Goal: Use online tool/utility: Utilize a website feature to perform a specific function

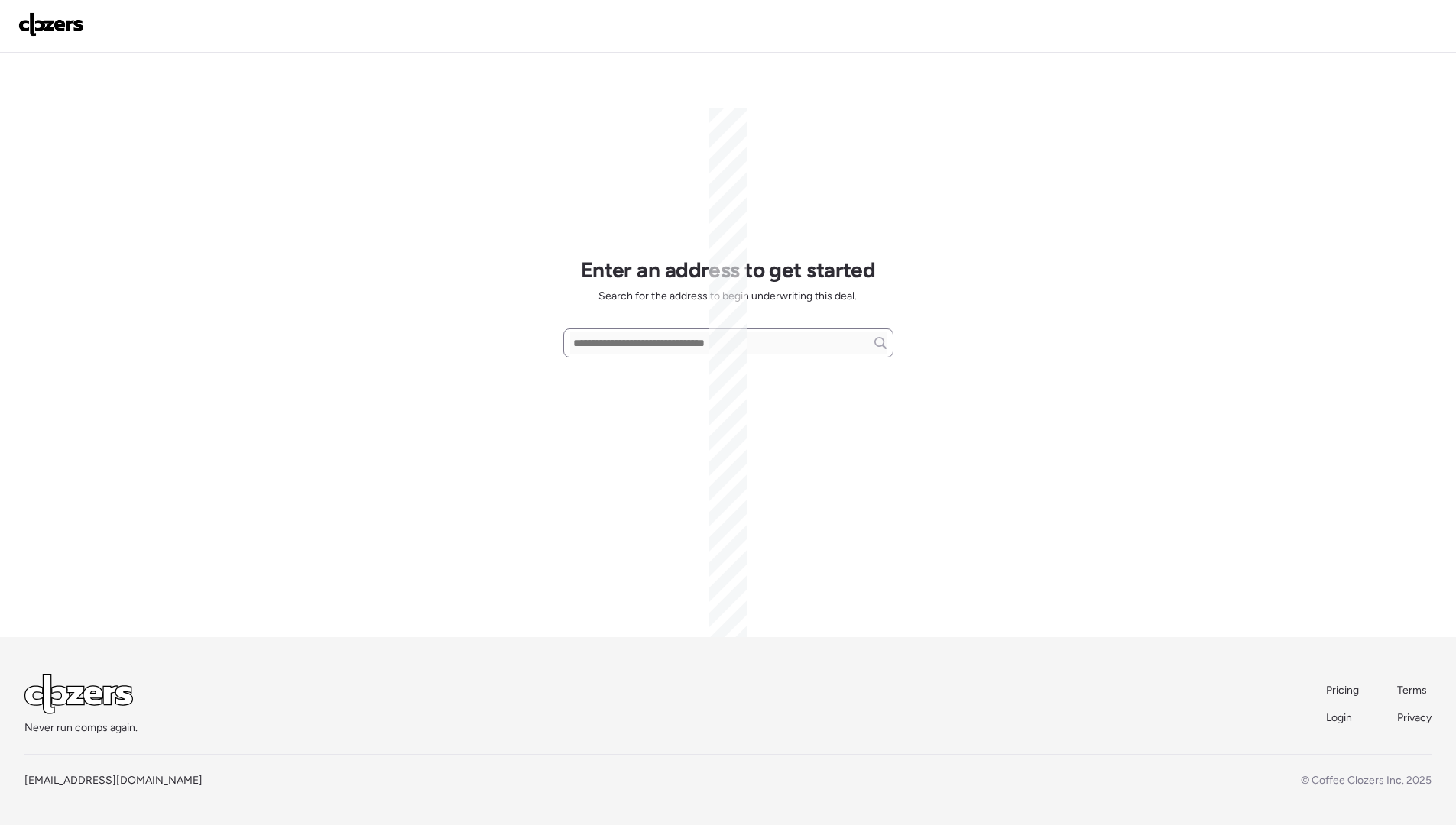
scroll to position [81, 0]
click at [640, 341] on input "text" at bounding box center [728, 343] width 316 height 21
paste input "**********"
type input "**********"
click at [883, 344] on icon at bounding box center [883, 343] width 6 height 6
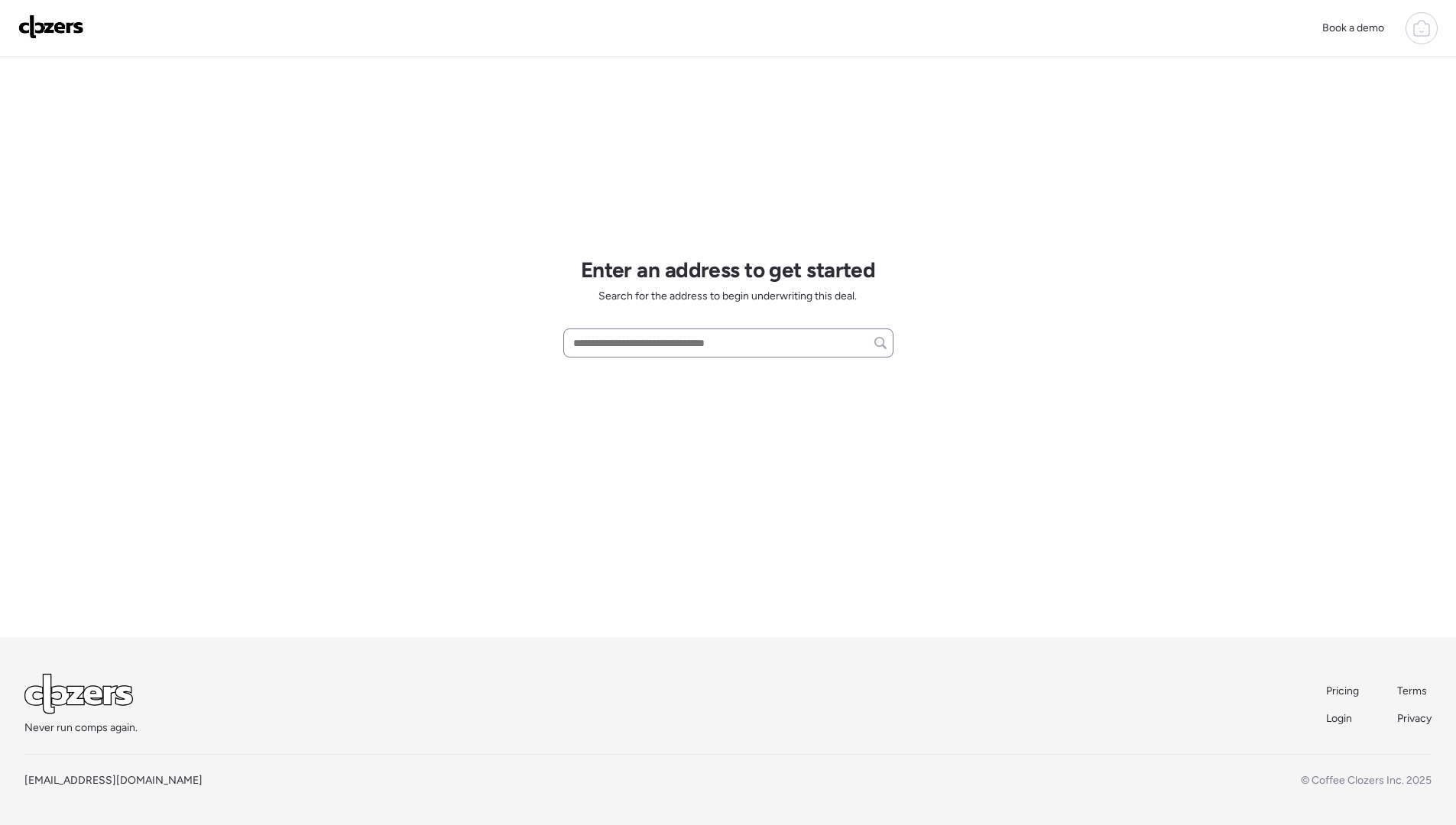
click at [66, 563] on div "Book a demo Enter an address to get started Search for the address to begin und…" at bounding box center [728, 372] width 1456 height 906
click at [642, 348] on input "text" at bounding box center [728, 343] width 316 height 21
paste input "**********"
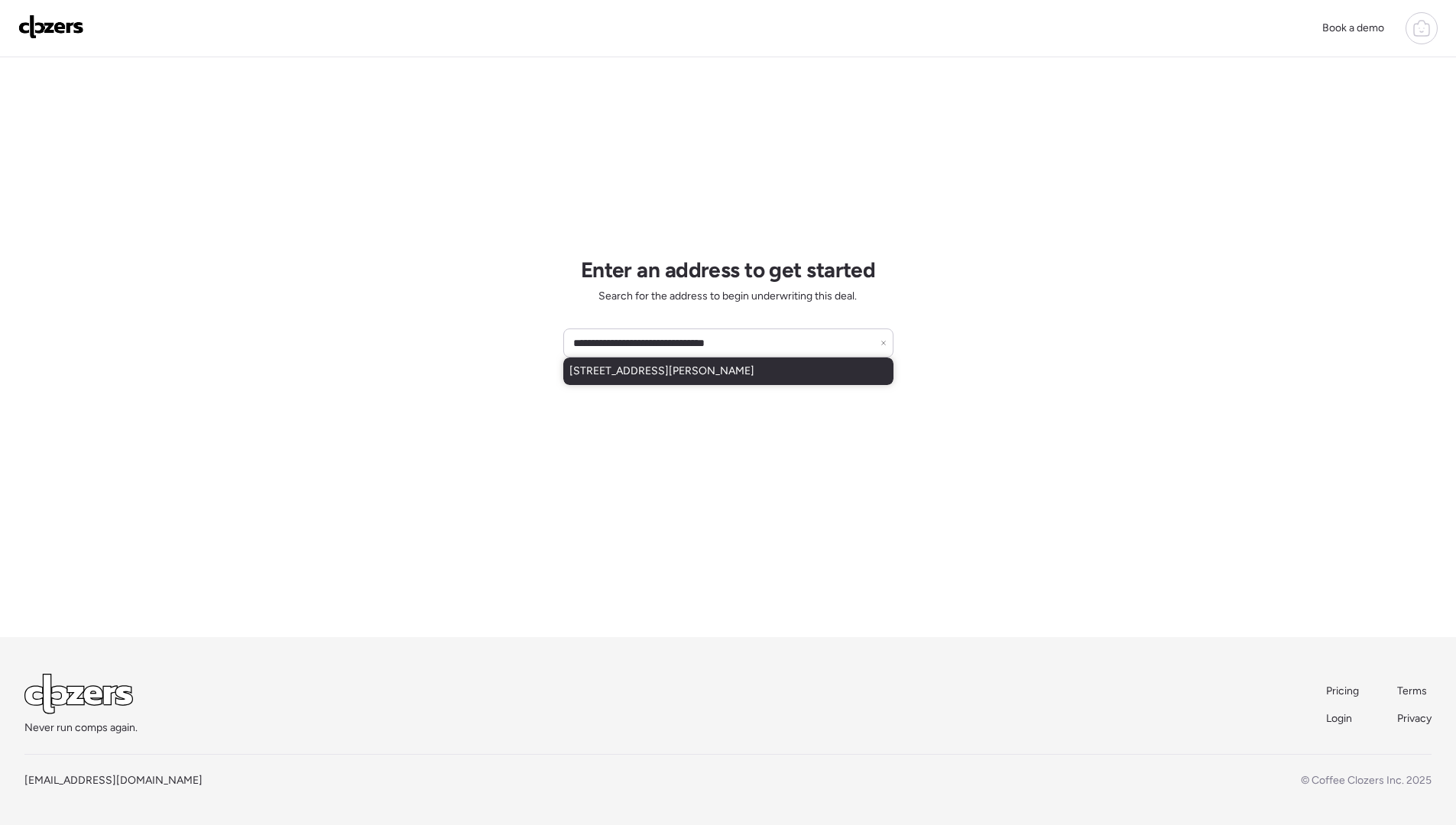
click at [647, 369] on span "[STREET_ADDRESS][PERSON_NAME]" at bounding box center [661, 370] width 185 height 15
type input "**********"
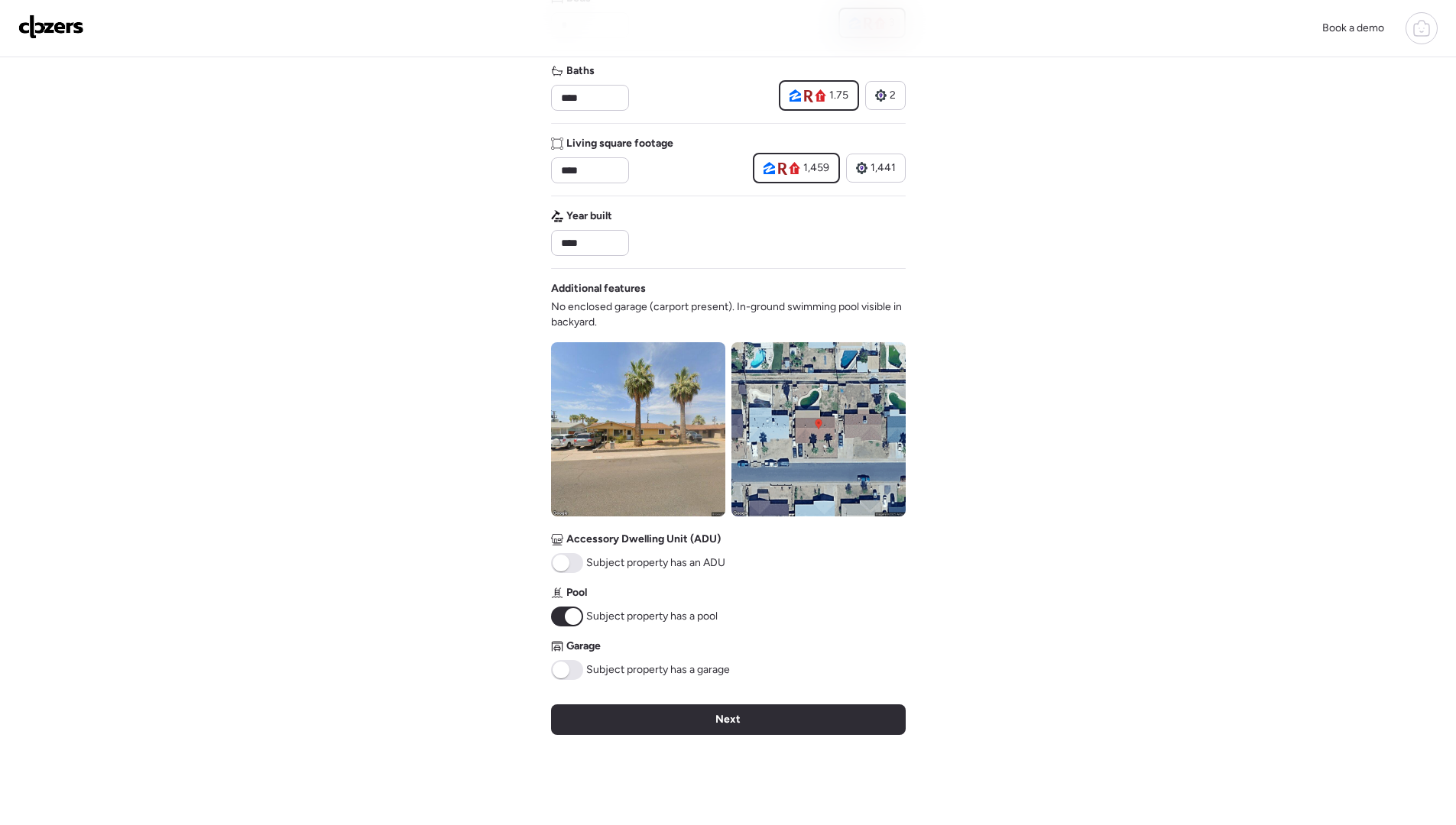
scroll to position [292, 0]
click at [767, 166] on icon at bounding box center [768, 169] width 12 height 12
click at [806, 165] on span "1,459" at bounding box center [815, 168] width 26 height 15
click at [841, 167] on div "1,459 1,441" at bounding box center [829, 168] width 152 height 30
click at [882, 171] on span "1,441" at bounding box center [883, 168] width 25 height 15
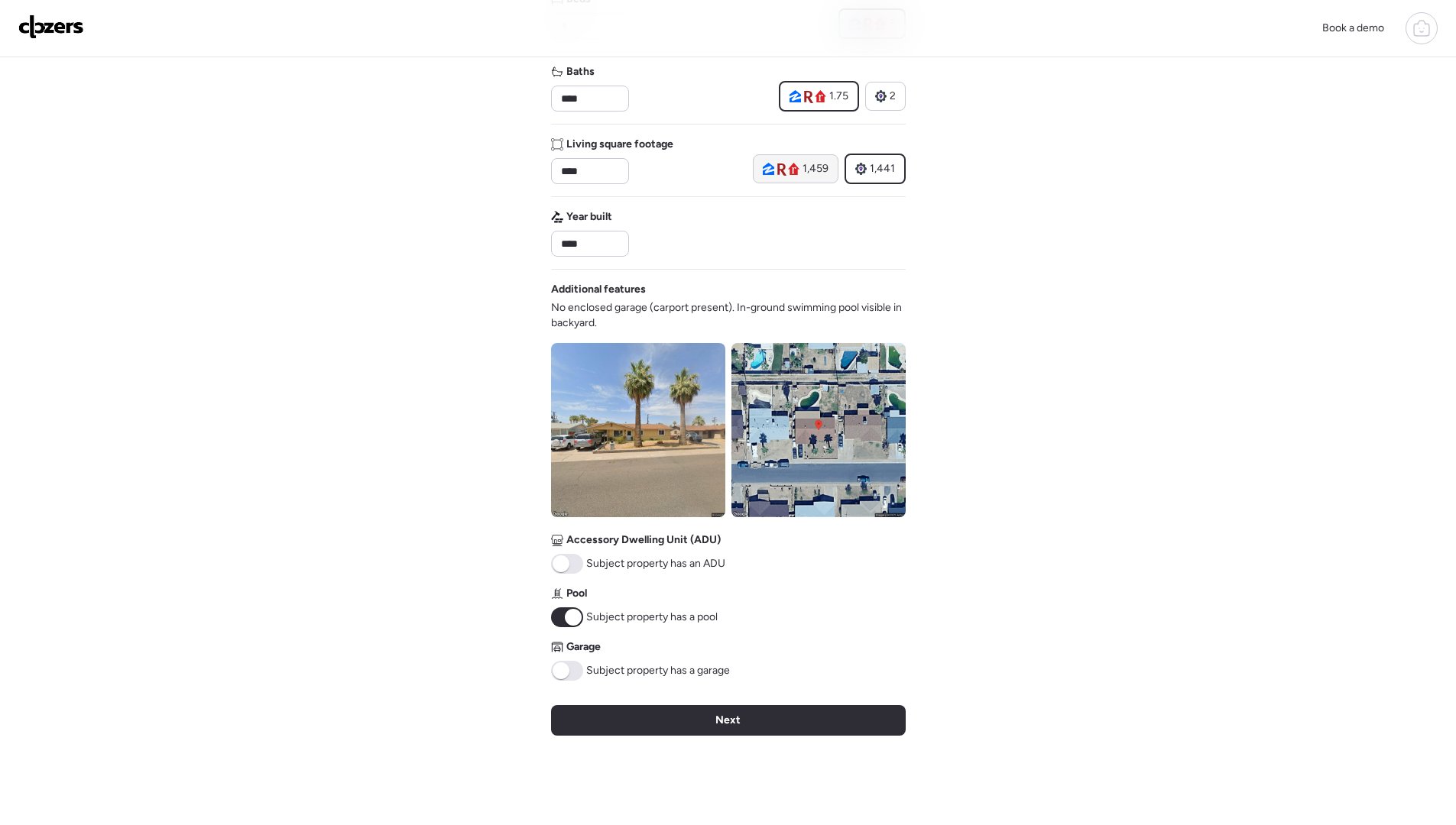
click at [801, 174] on div "1,459" at bounding box center [795, 168] width 66 height 15
type input "****"
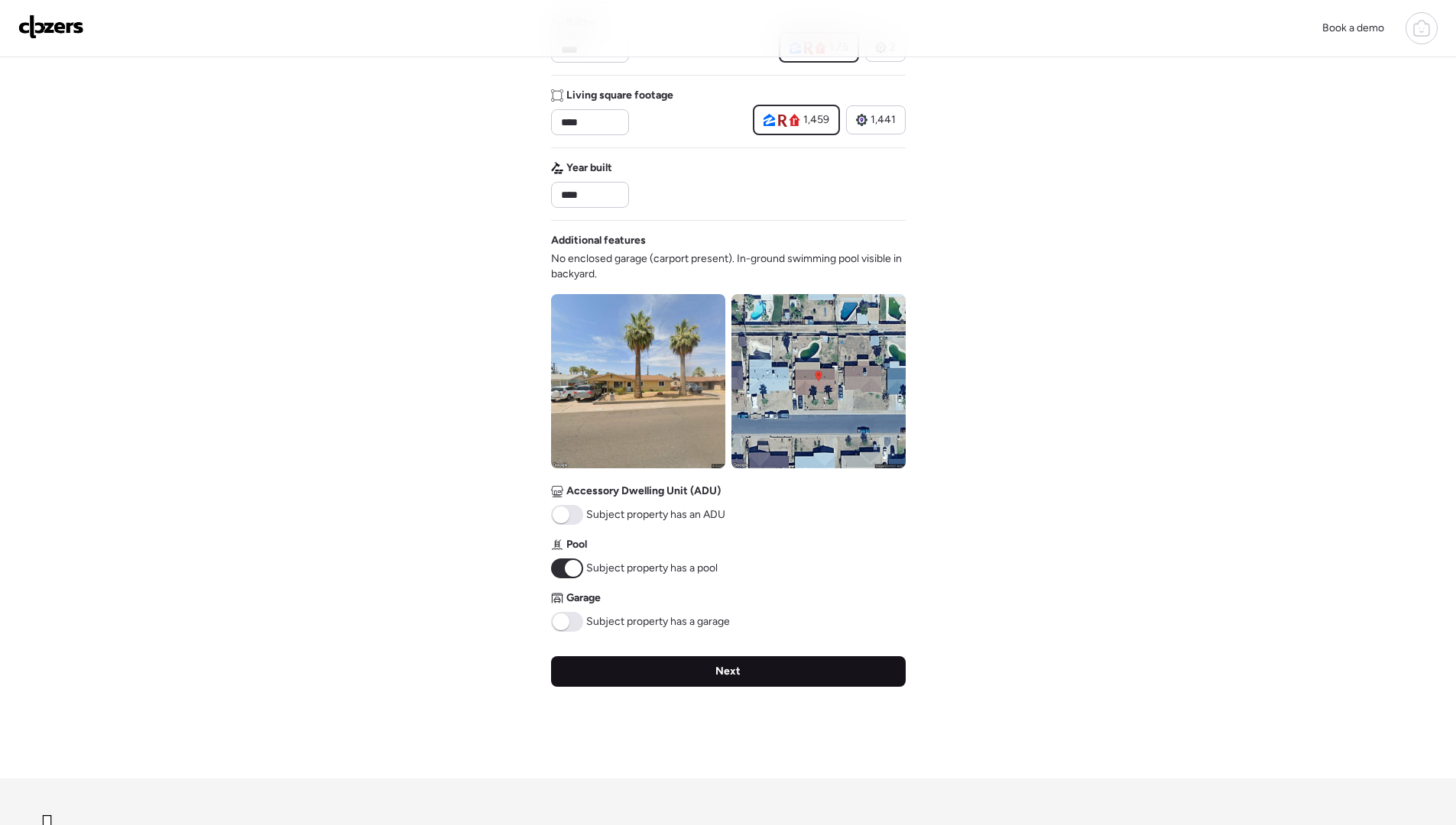
scroll to position [350, 0]
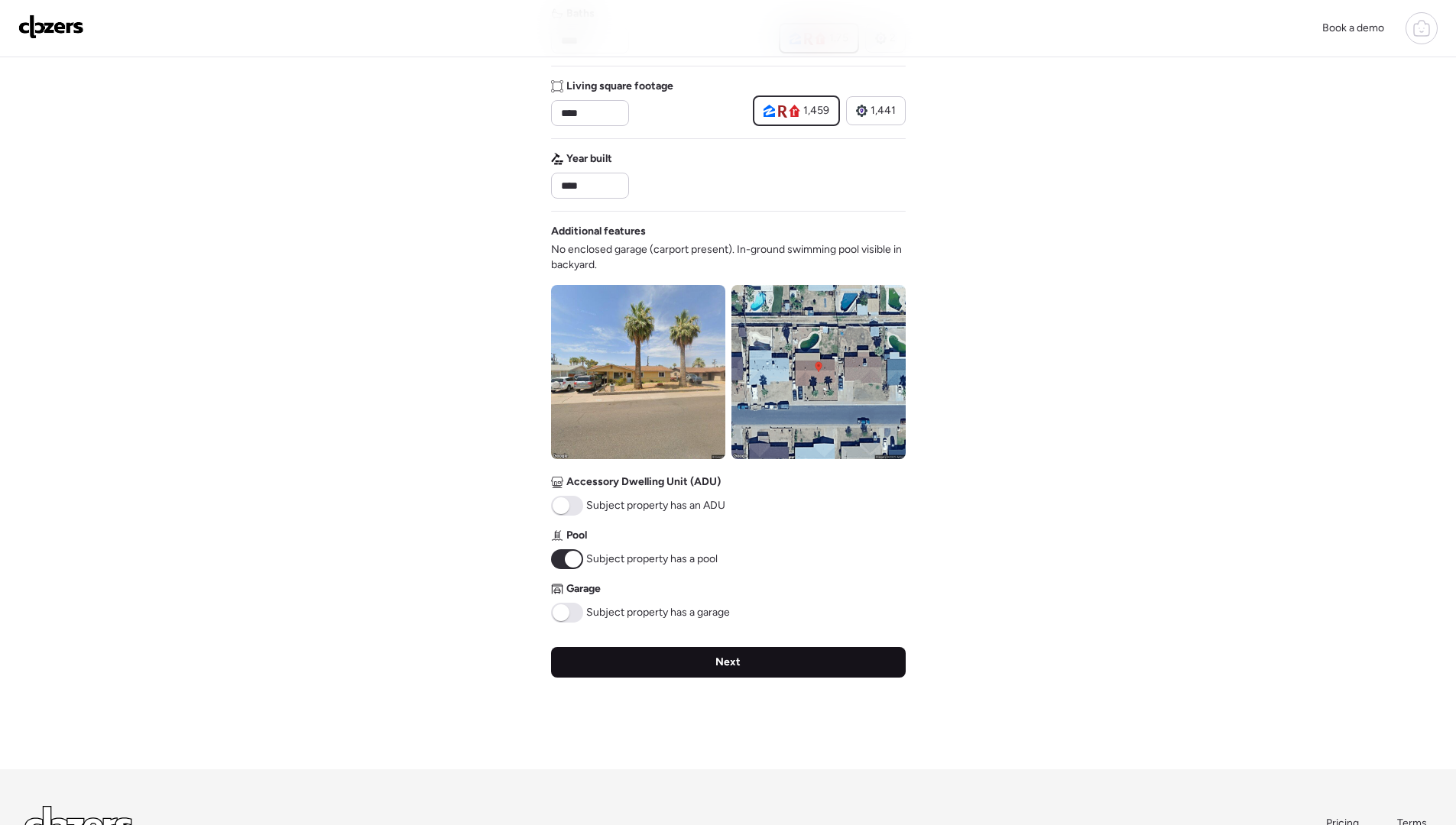
click at [686, 663] on div "Next" at bounding box center [728, 662] width 354 height 30
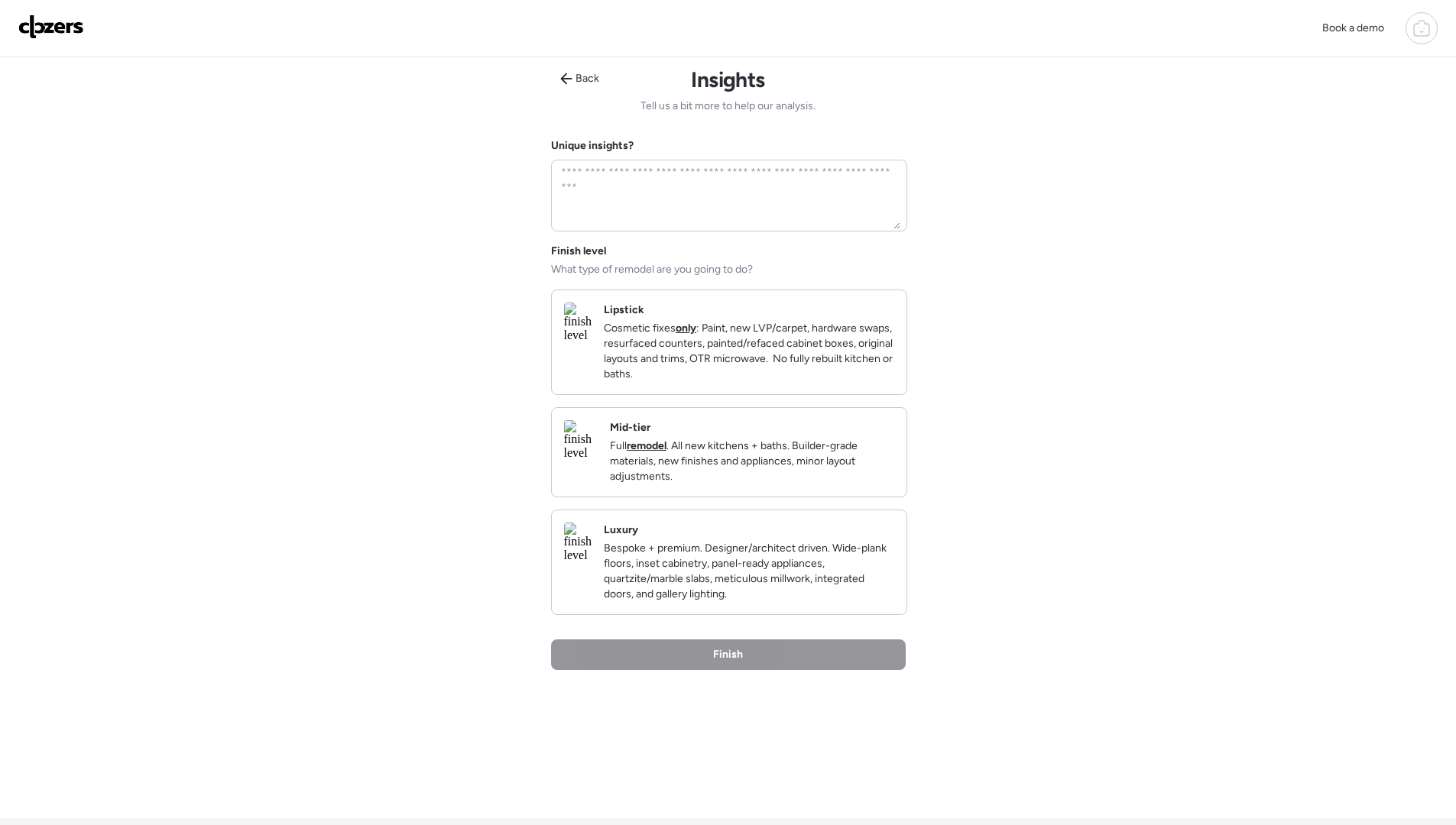
scroll to position [0, 0]
click at [591, 344] on img at bounding box center [577, 325] width 27 height 40
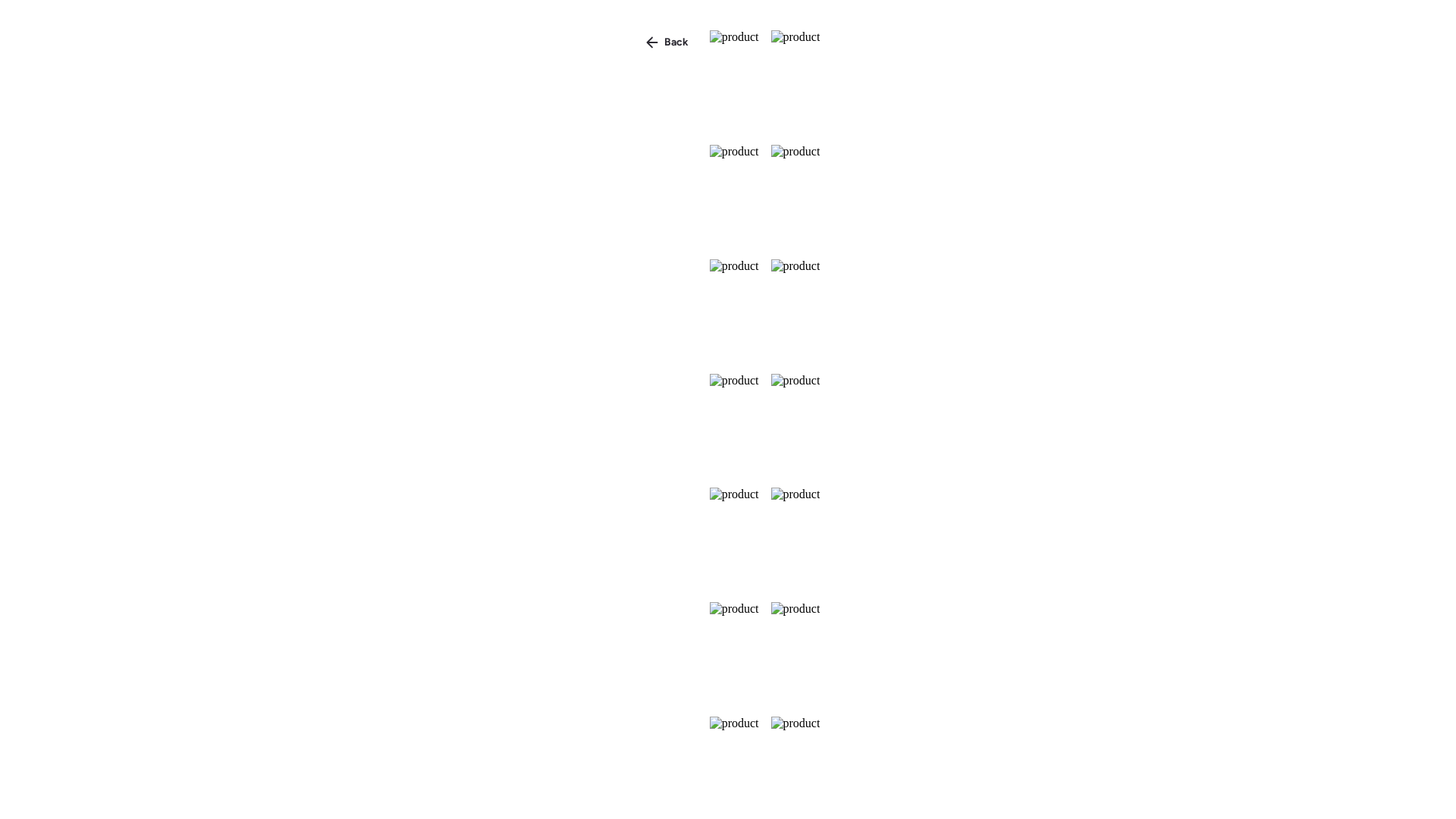
scroll to position [350, 0]
click at [631, 32] on div "Back" at bounding box center [661, 42] width 61 height 25
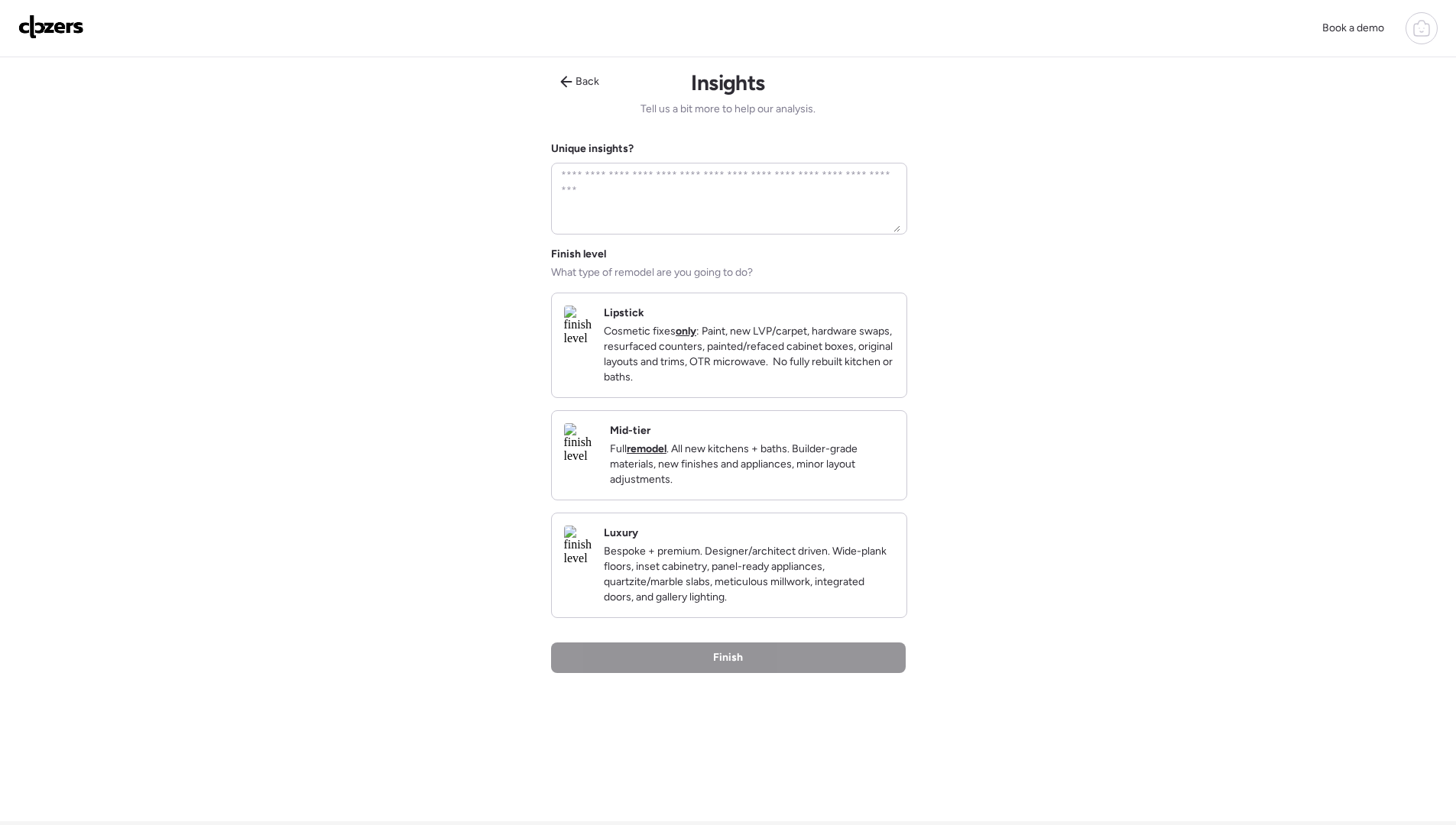
click at [591, 317] on img at bounding box center [577, 325] width 27 height 40
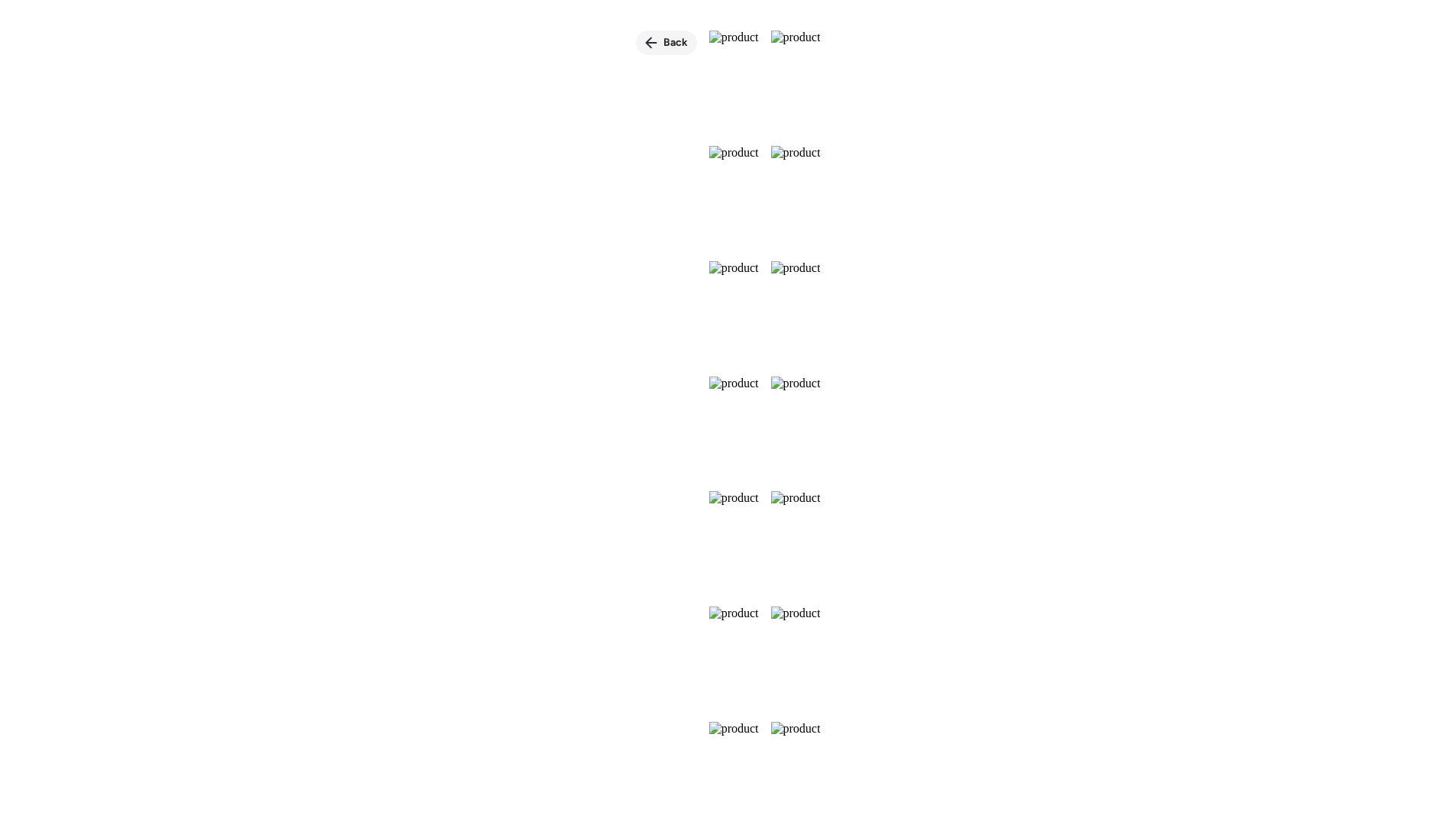
click at [663, 35] on span "Back" at bounding box center [675, 43] width 25 height 15
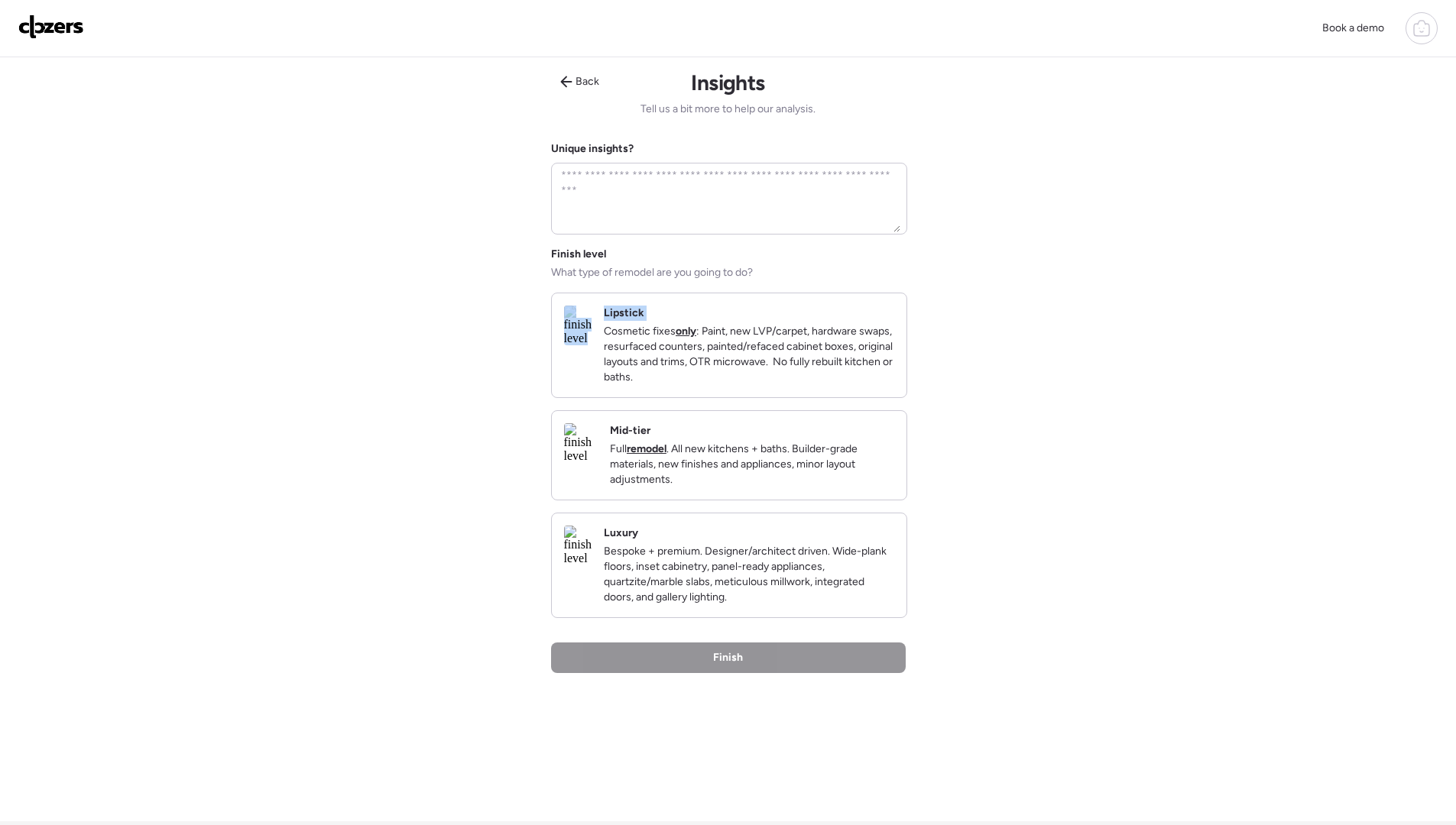
click at [744, 314] on div "Finish level What type of remodel are you going to do? Lipstick Cosmetic fixes …" at bounding box center [728, 432] width 354 height 371
click at [751, 349] on p "Cosmetic fixes only : Paint, new LVP/carpet, hardware swaps, resurfaced counter…" at bounding box center [749, 354] width 291 height 61
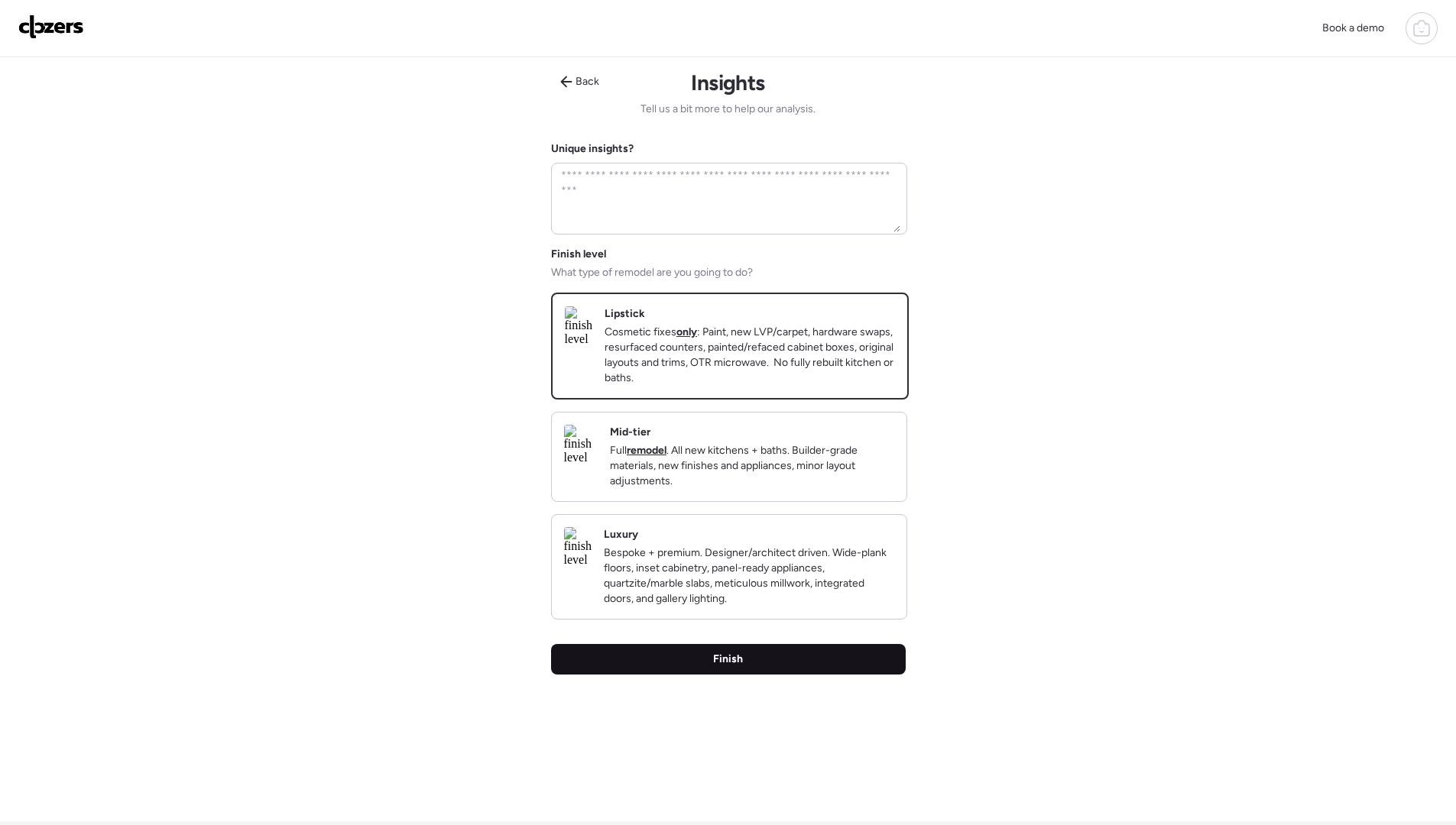
drag, startPoint x: 749, startPoint y: 718, endPoint x: 742, endPoint y: 700, distance: 19.3
click at [748, 718] on div "Back Insights Tell us a bit more to help our analysis. Unique insights? Finish …" at bounding box center [728, 440] width 354 height 764
click at [740, 667] on span "Finish" at bounding box center [728, 658] width 30 height 15
